Goal: Ask a question: Ask a question

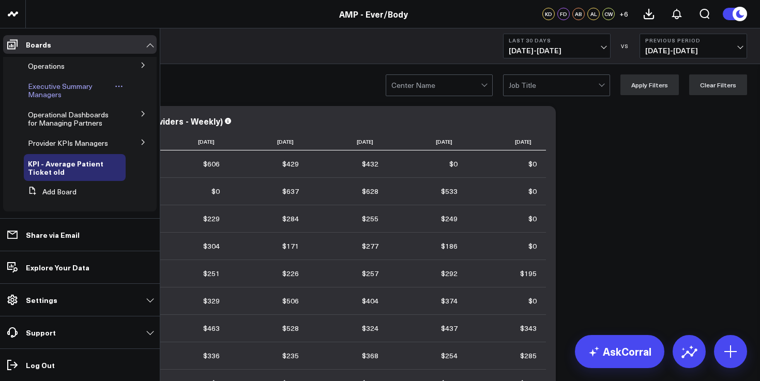
click at [49, 88] on span "Executive Summary Managers" at bounding box center [60, 90] width 65 height 18
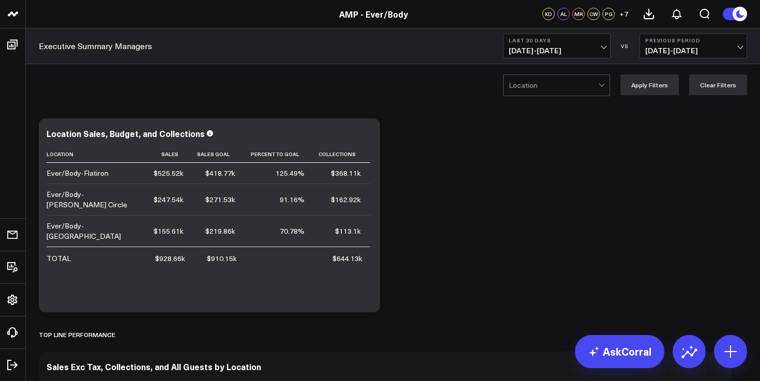
click at [559, 51] on span "[DATE] - [DATE]" at bounding box center [557, 51] width 96 height 8
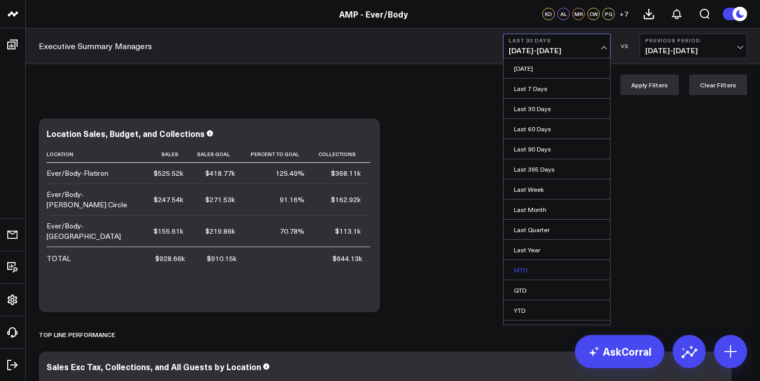
click at [531, 267] on link "MTD" at bounding box center [557, 270] width 107 height 20
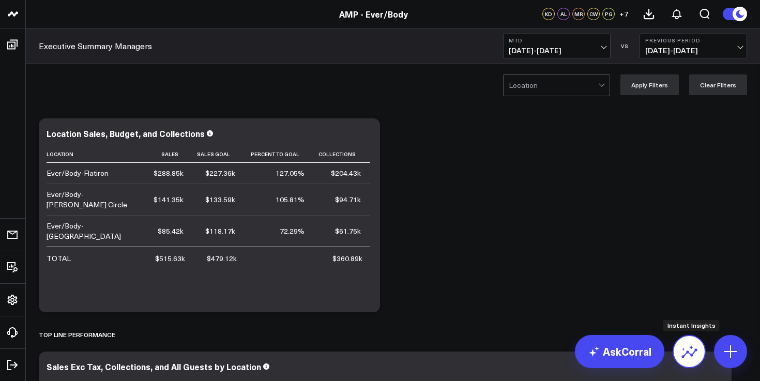
click at [689, 353] on icon at bounding box center [690, 354] width 16 height 10
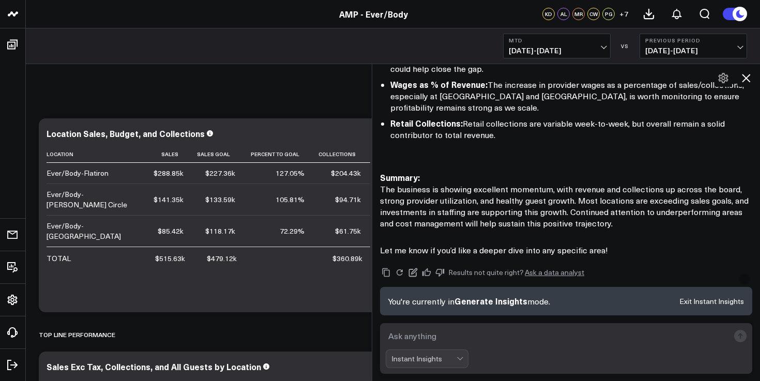
scroll to position [696, 0]
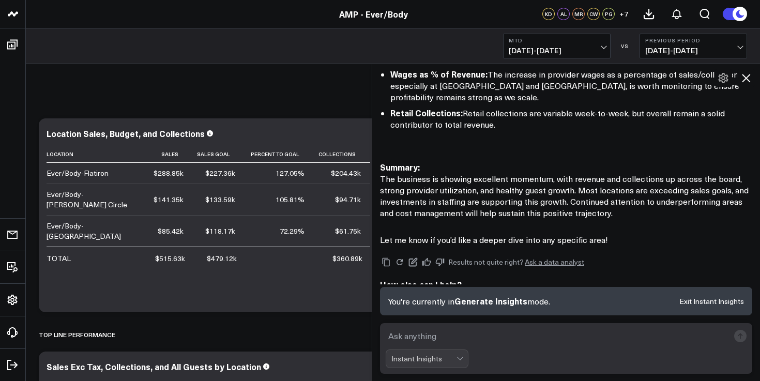
click at [475, 338] on textarea at bounding box center [557, 336] width 343 height 19
type textarea "Detail Flatiron"
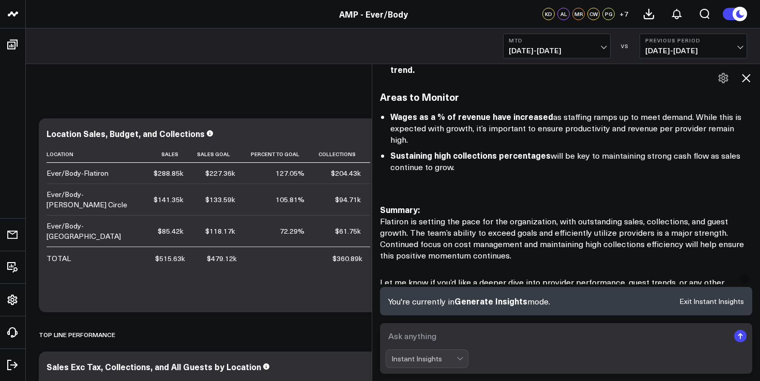
scroll to position [1674, 0]
